Goal: Information Seeking & Learning: Learn about a topic

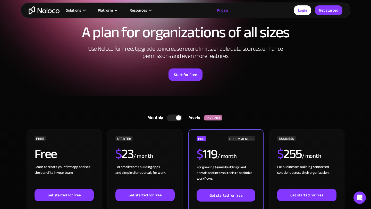
scroll to position [26, 0]
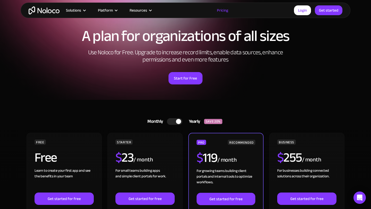
click at [177, 119] on div at bounding box center [178, 121] width 5 height 5
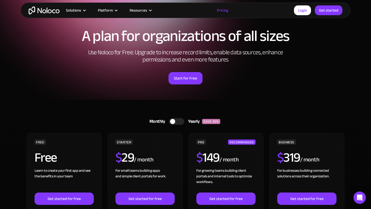
click at [177, 120] on div at bounding box center [176, 121] width 15 height 7
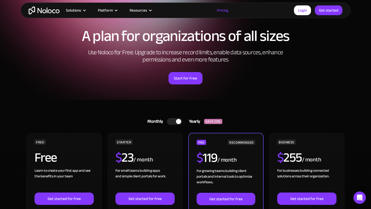
click at [177, 120] on div at bounding box center [178, 121] width 5 height 5
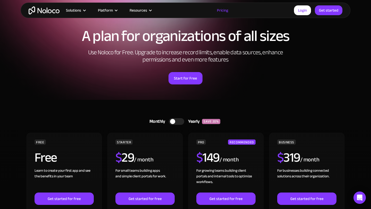
click at [177, 120] on div at bounding box center [176, 121] width 15 height 7
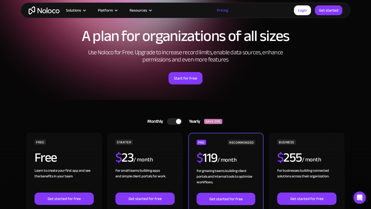
click at [177, 120] on div at bounding box center [178, 121] width 5 height 5
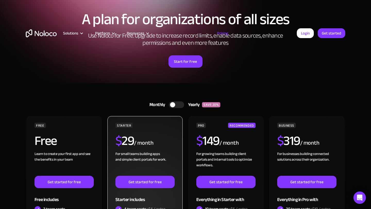
scroll to position [0, 0]
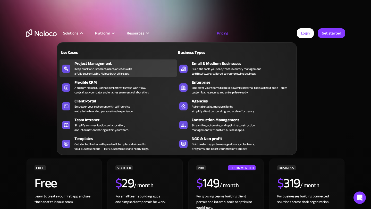
click at [91, 73] on div "Keep track of customers, users, or leads with a fully customizable Noloco back …" at bounding box center [102, 71] width 57 height 9
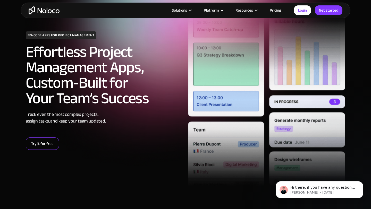
click at [44, 147] on link "Try it for free" at bounding box center [42, 144] width 33 height 12
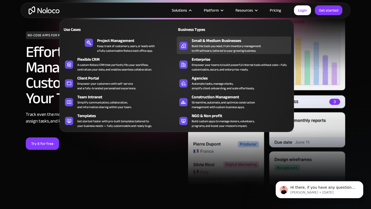
click at [198, 40] on div "Small & Medium Businesses" at bounding box center [243, 41] width 102 height 6
